Goal: Transaction & Acquisition: Purchase product/service

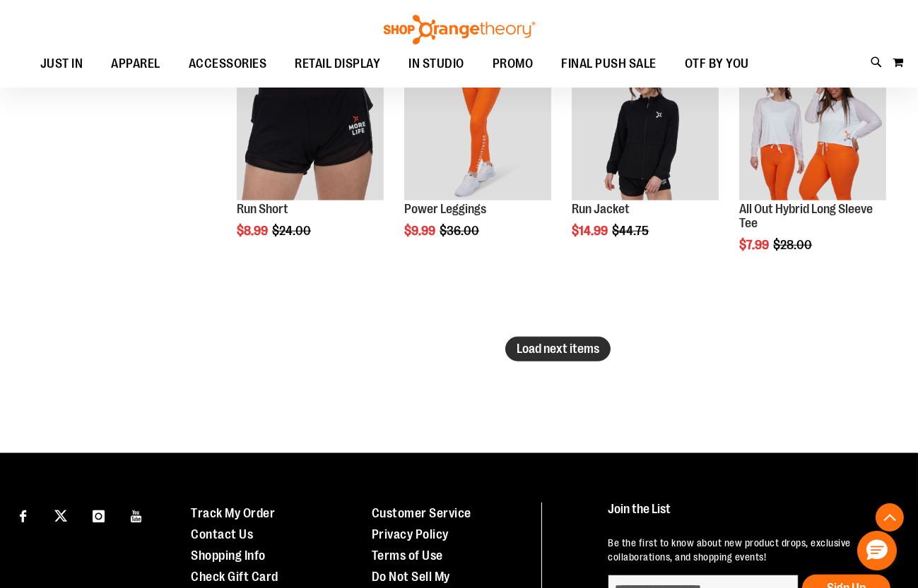
scroll to position [2568, 0]
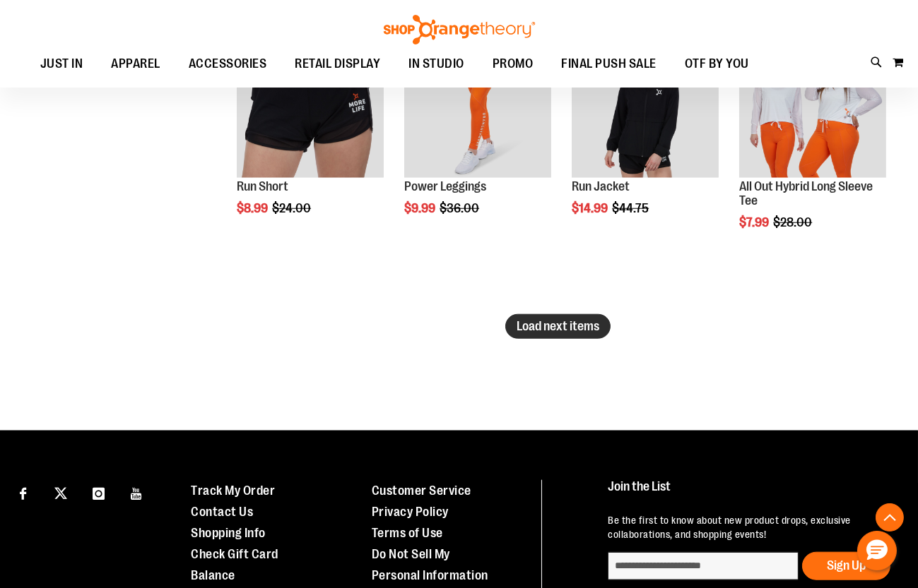
type input "**********"
click at [553, 327] on span "Load next items" at bounding box center [557, 326] width 83 height 14
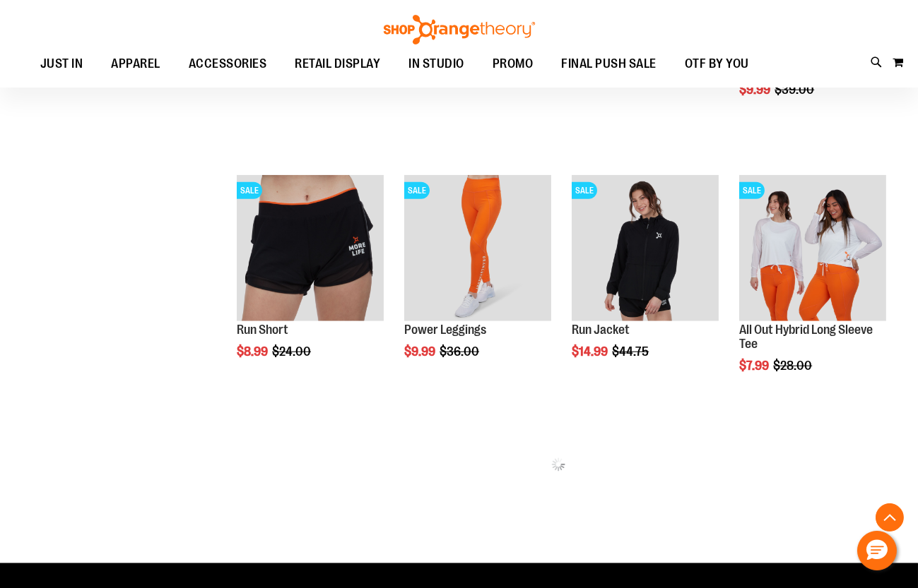
scroll to position [2439, 0]
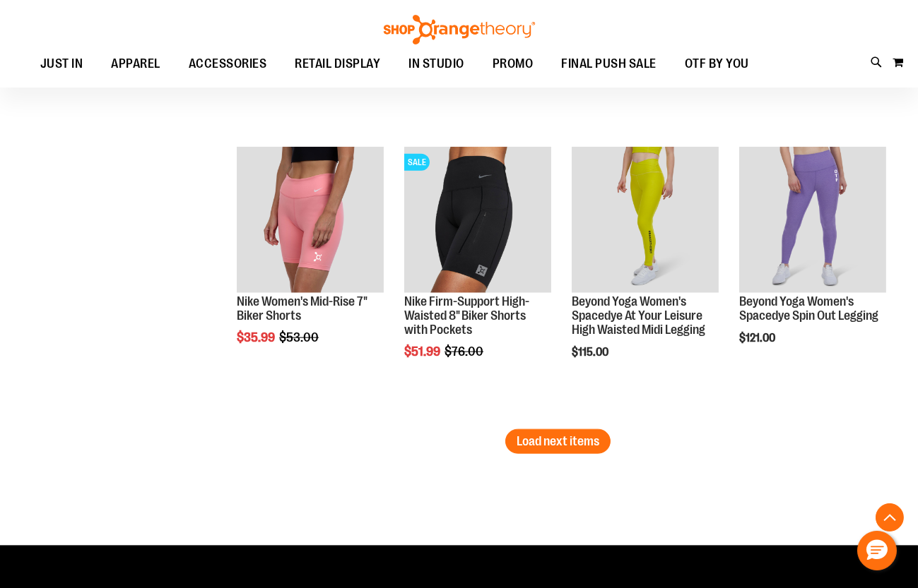
scroll to position [3251, 0]
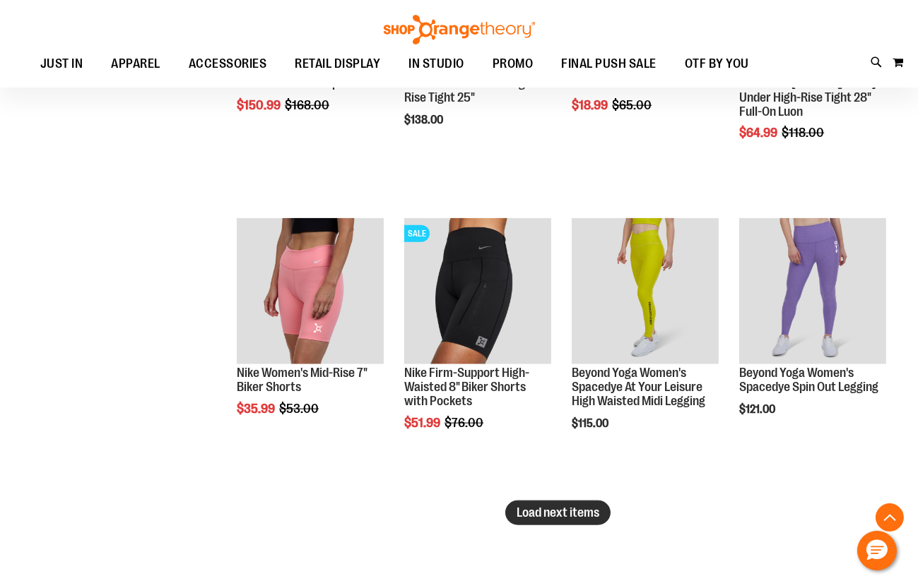
click at [585, 511] on span "Load next items" at bounding box center [557, 513] width 83 height 14
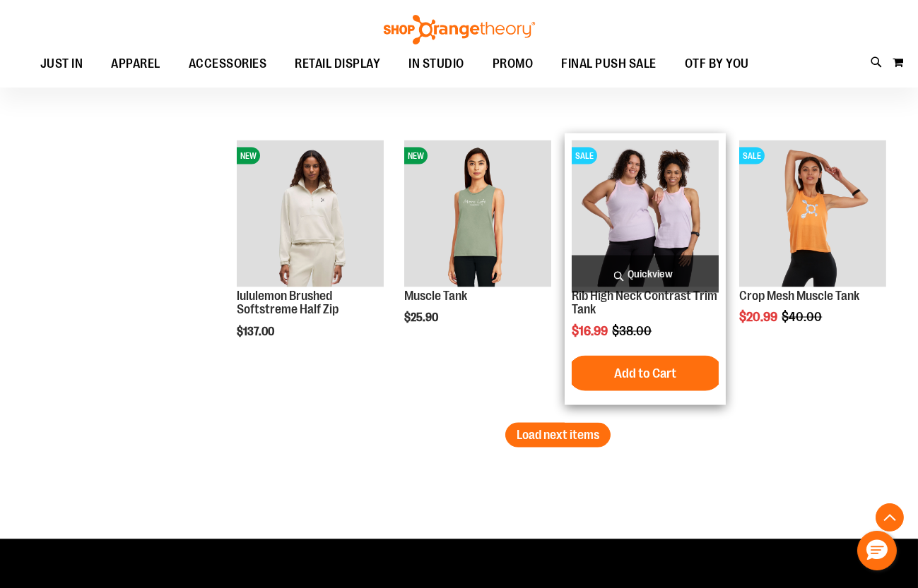
scroll to position [4214, 0]
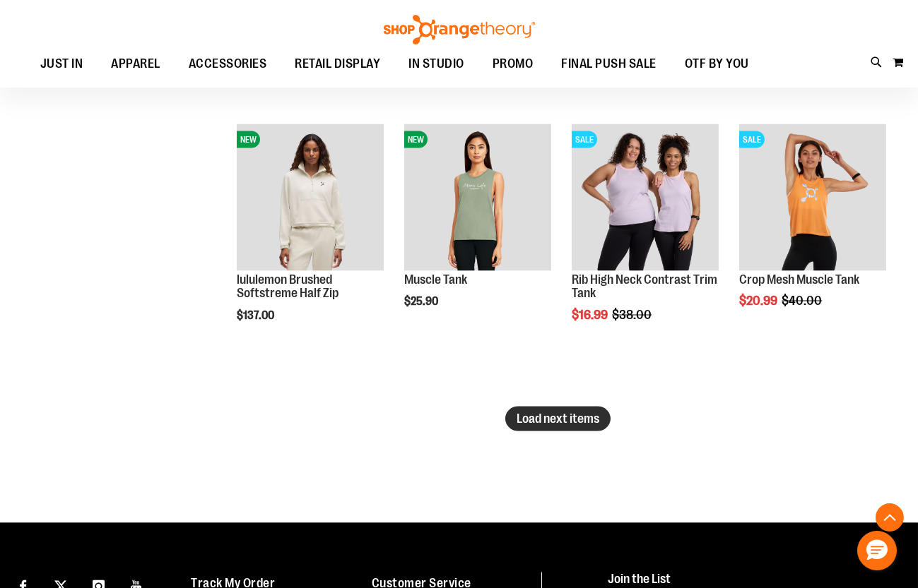
click at [563, 420] on span "Load next items" at bounding box center [557, 419] width 83 height 14
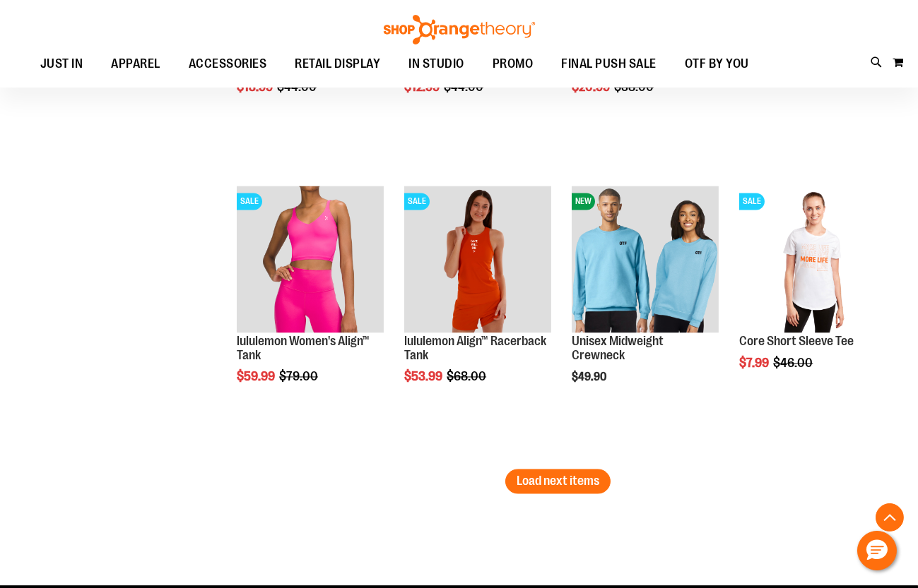
scroll to position [5049, 0]
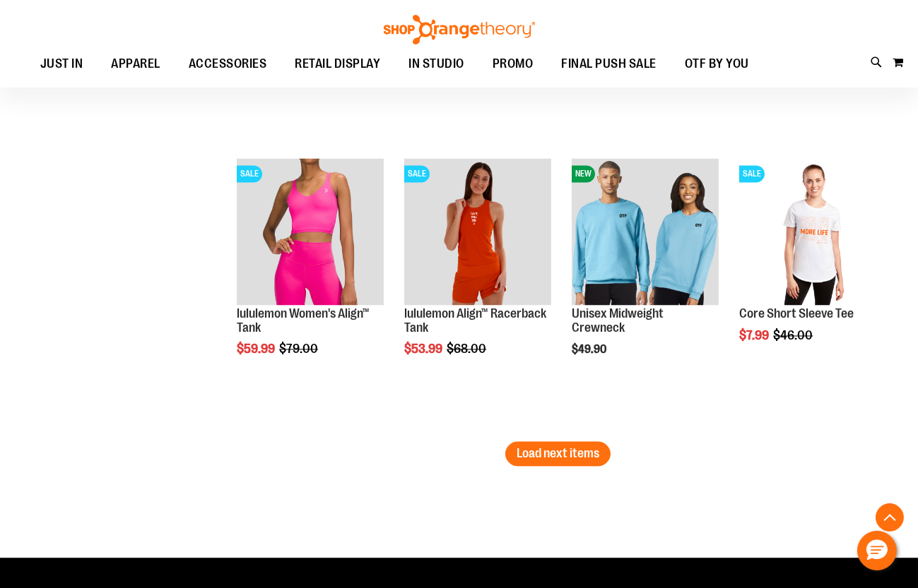
click at [567, 453] on span "Load next items" at bounding box center [557, 454] width 83 height 14
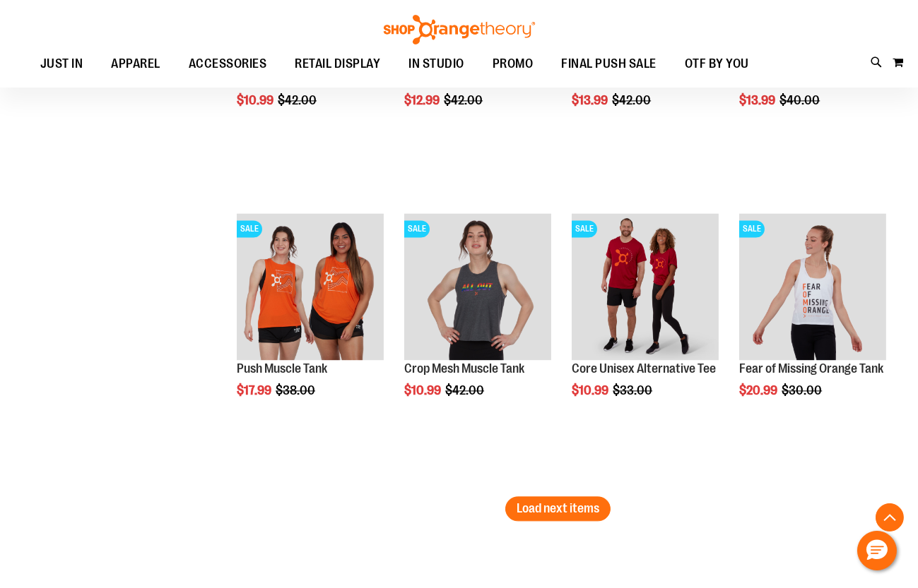
scroll to position [5948, 0]
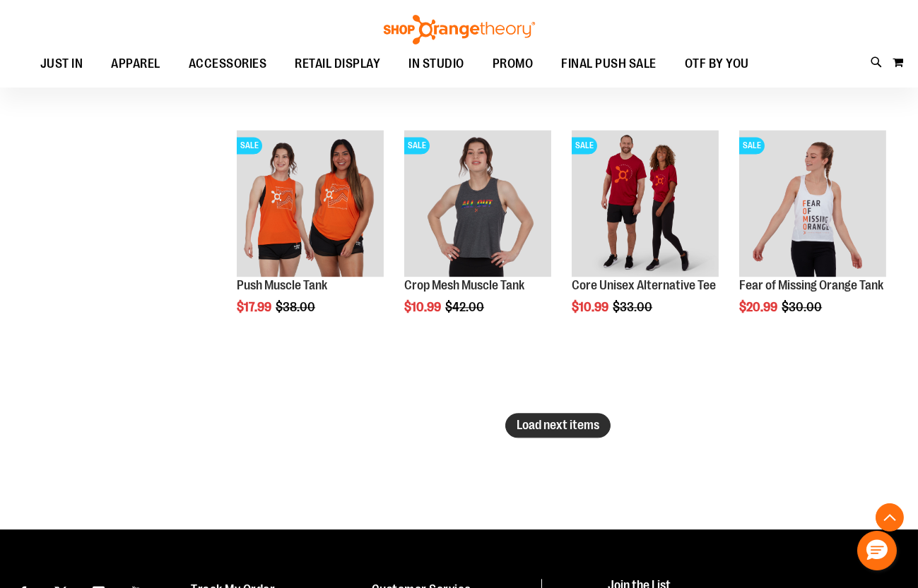
click at [559, 431] on button "Load next items" at bounding box center [557, 425] width 105 height 25
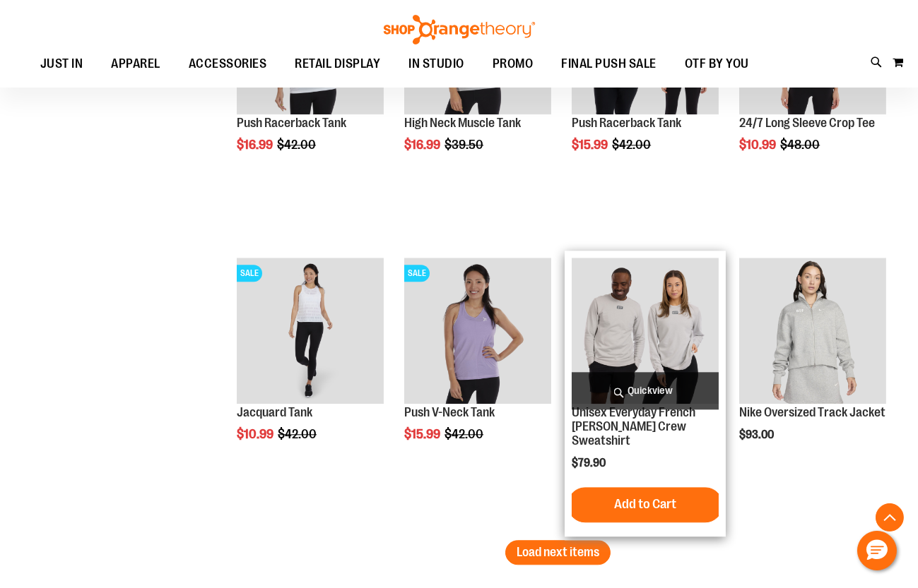
scroll to position [6718, 0]
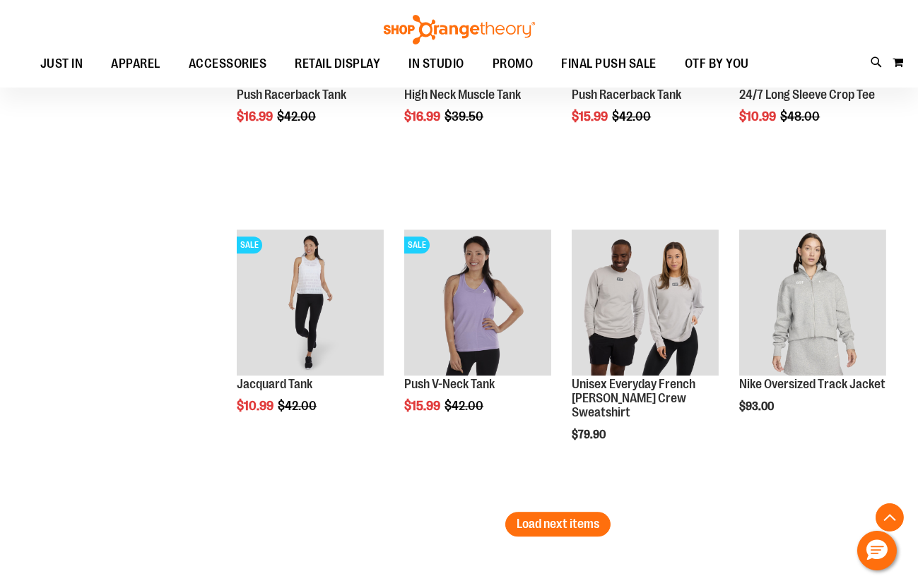
click at [597, 523] on span "Load next items" at bounding box center [557, 524] width 83 height 14
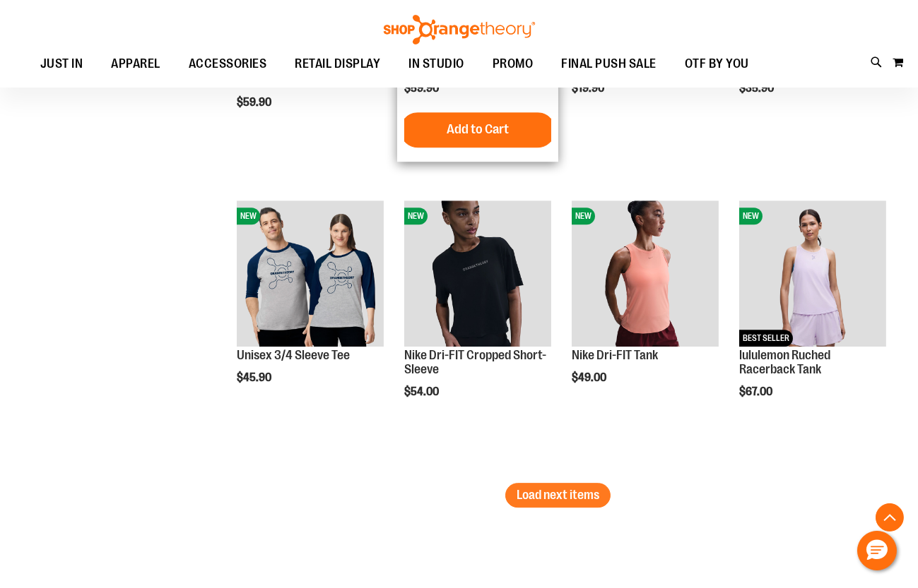
scroll to position [7618, 0]
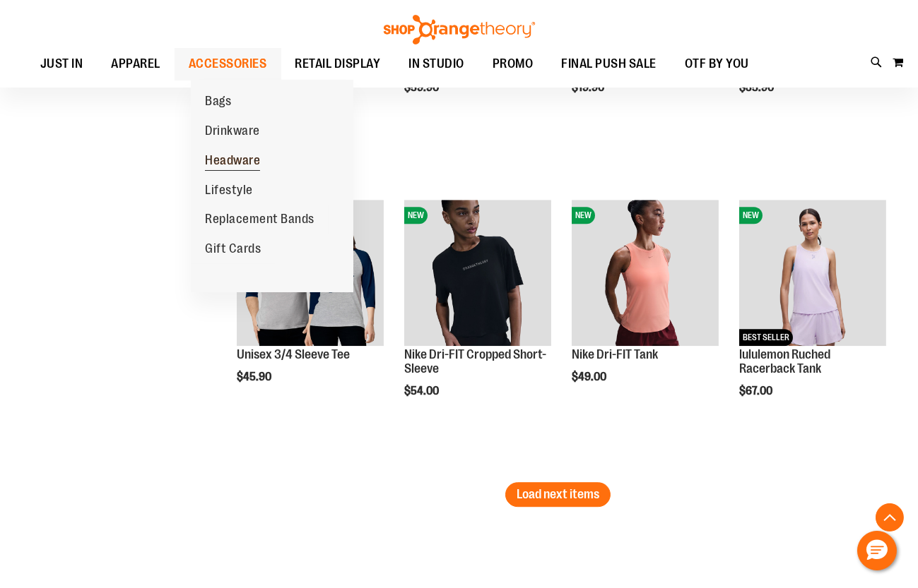
click at [233, 155] on span "Headware" at bounding box center [232, 162] width 55 height 18
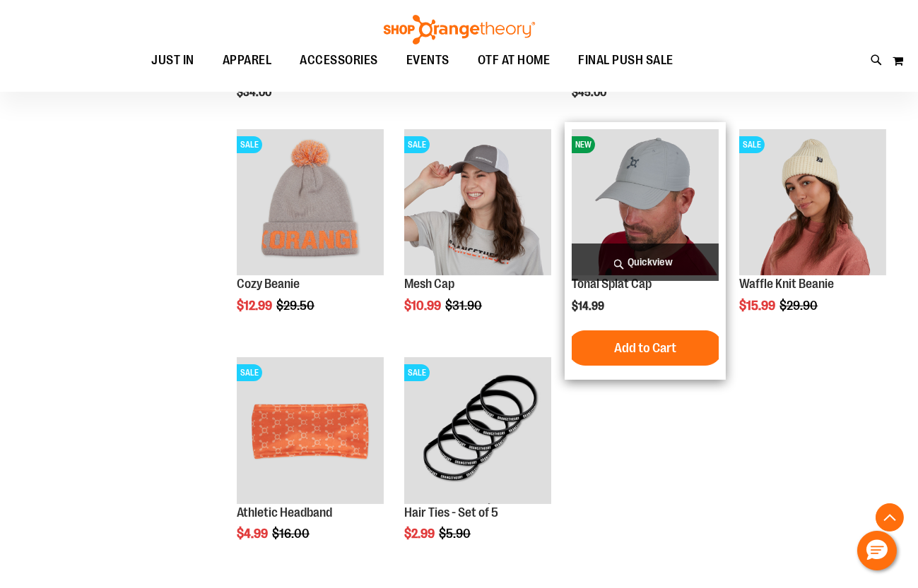
scroll to position [384, 0]
